Goal: Task Accomplishment & Management: Complete application form

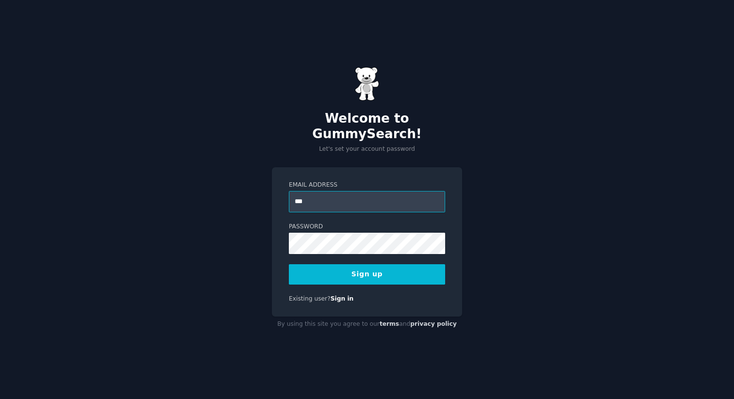
type input "**********"
click at [391, 271] on button "Sign up" at bounding box center [367, 275] width 156 height 20
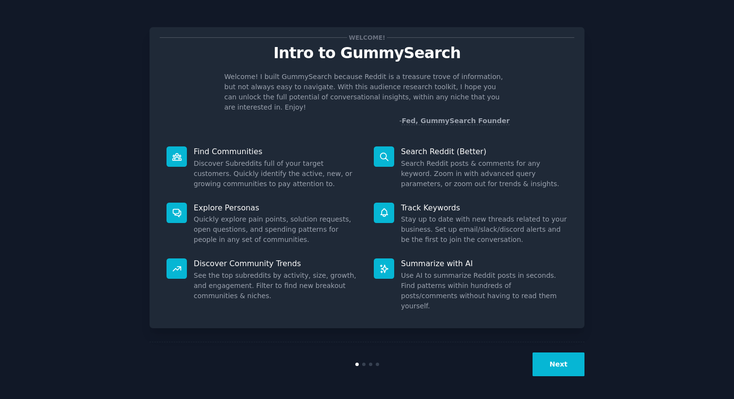
click at [571, 366] on button "Next" at bounding box center [558, 365] width 52 height 24
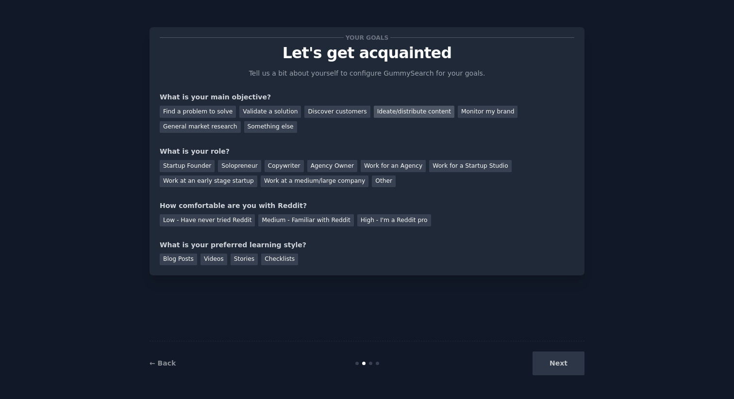
click at [374, 114] on div "Ideate/distribute content" at bounding box center [414, 112] width 81 height 12
click at [224, 126] on div "General market research" at bounding box center [200, 127] width 81 height 12
click at [307, 170] on div "Agency Owner" at bounding box center [332, 166] width 50 height 12
click at [380, 159] on div "Startup Founder Solopreneur Copywriter Agency Owner Work for an Agency Work for…" at bounding box center [367, 172] width 415 height 31
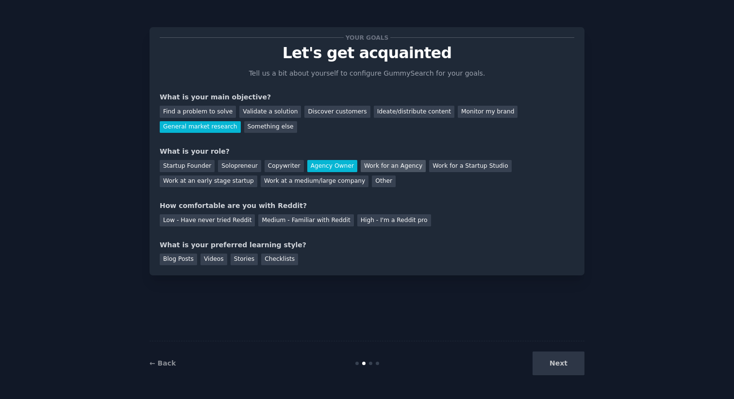
click at [380, 164] on div "Work for an Agency" at bounding box center [393, 166] width 65 height 12
click at [274, 220] on div "Medium - Familiar with Reddit" at bounding box center [305, 221] width 95 height 12
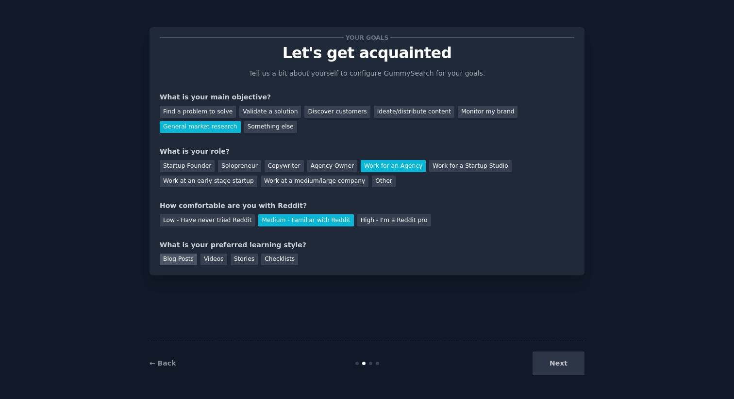
click at [189, 264] on div "Blog Posts" at bounding box center [178, 260] width 37 height 12
click at [223, 263] on div "Videos" at bounding box center [213, 260] width 27 height 12
click at [171, 262] on div "Blog Posts" at bounding box center [178, 260] width 37 height 12
click at [565, 362] on button "Next" at bounding box center [558, 364] width 52 height 24
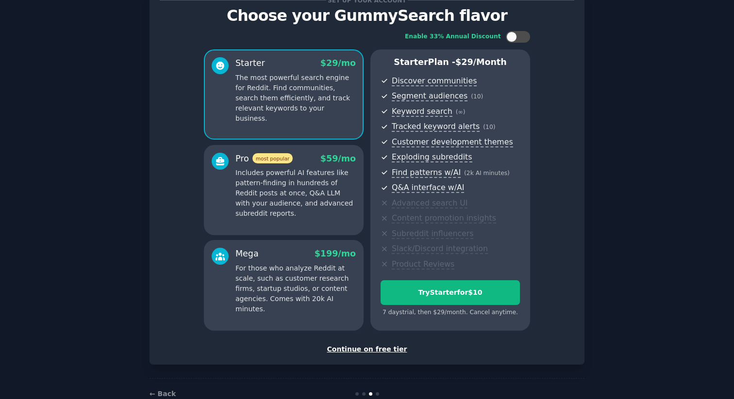
scroll to position [61, 0]
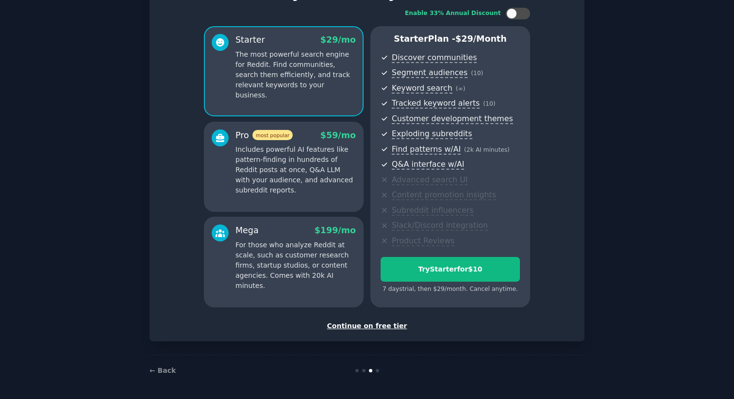
click at [384, 324] on div "Continue on free tier" at bounding box center [367, 326] width 415 height 10
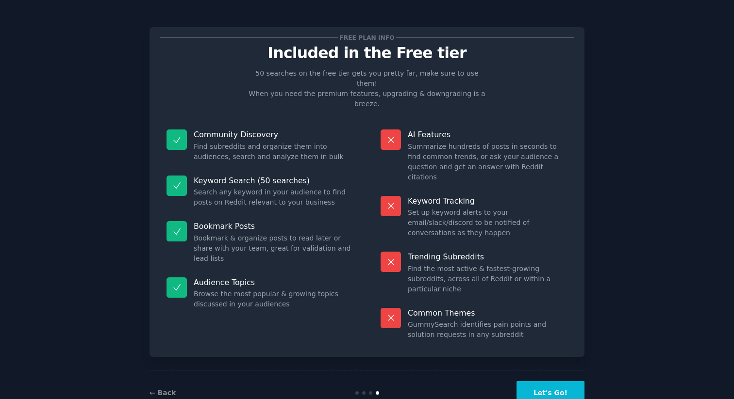
click at [542, 382] on button "Let's Go!" at bounding box center [550, 394] width 68 height 24
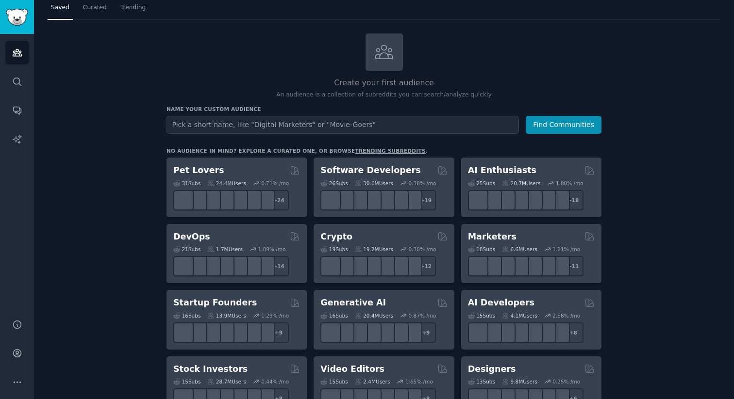
scroll to position [48, 0]
